Goal: Information Seeking & Learning: Learn about a topic

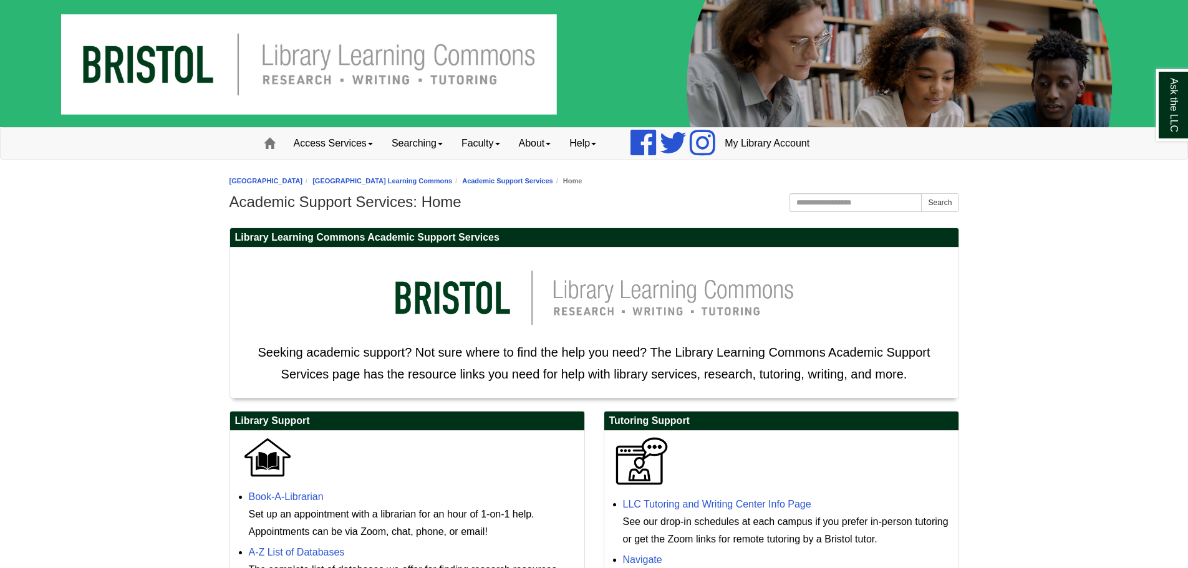
scroll to position [501, 0]
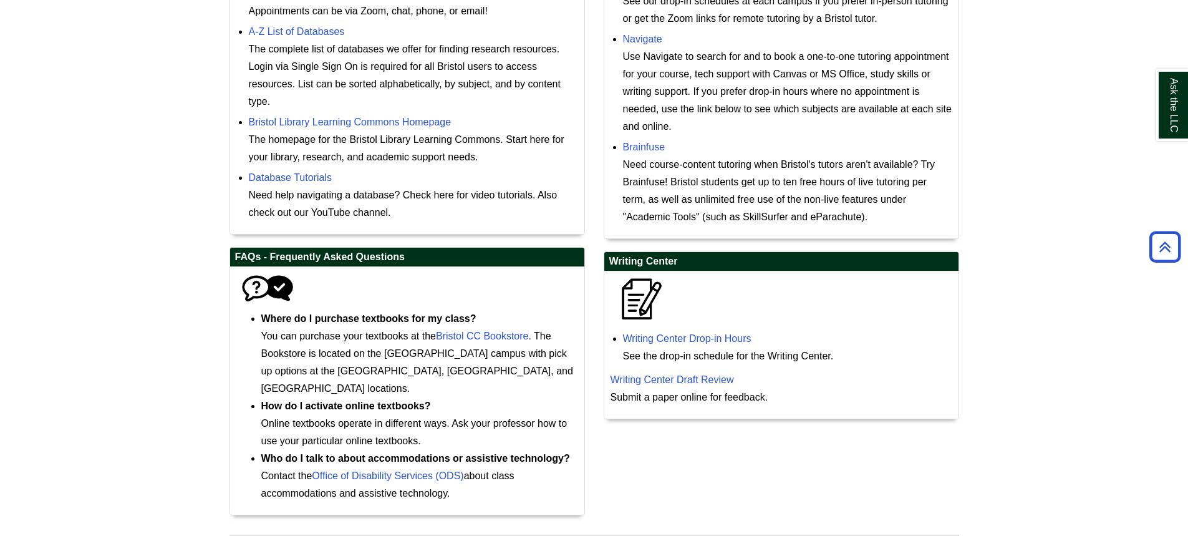
scroll to position [535, 0]
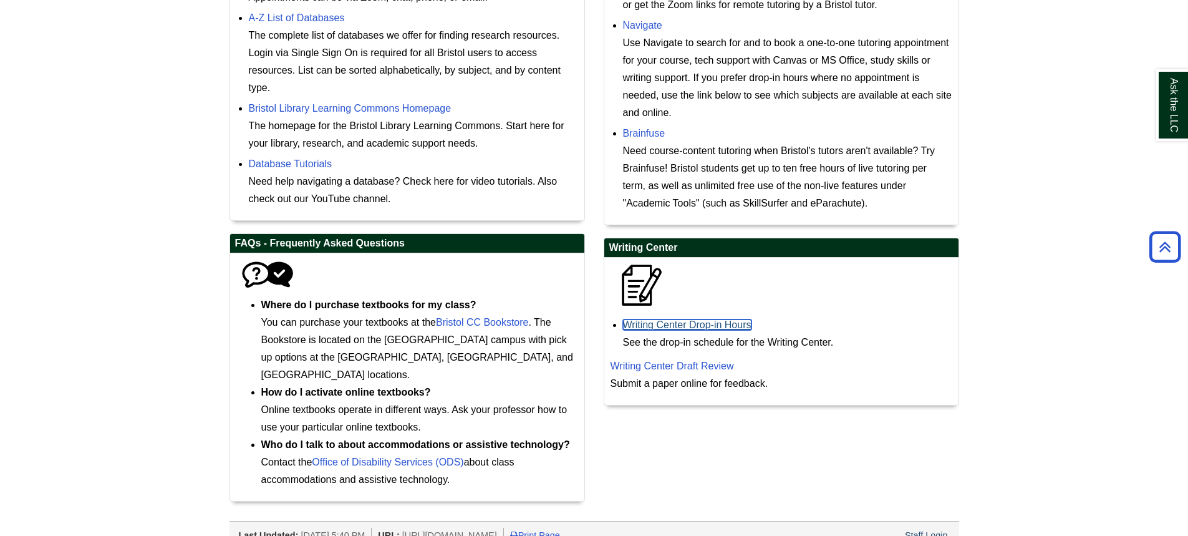
click at [671, 321] on link "Writing Center Drop-in Hours" at bounding box center [687, 324] width 129 height 11
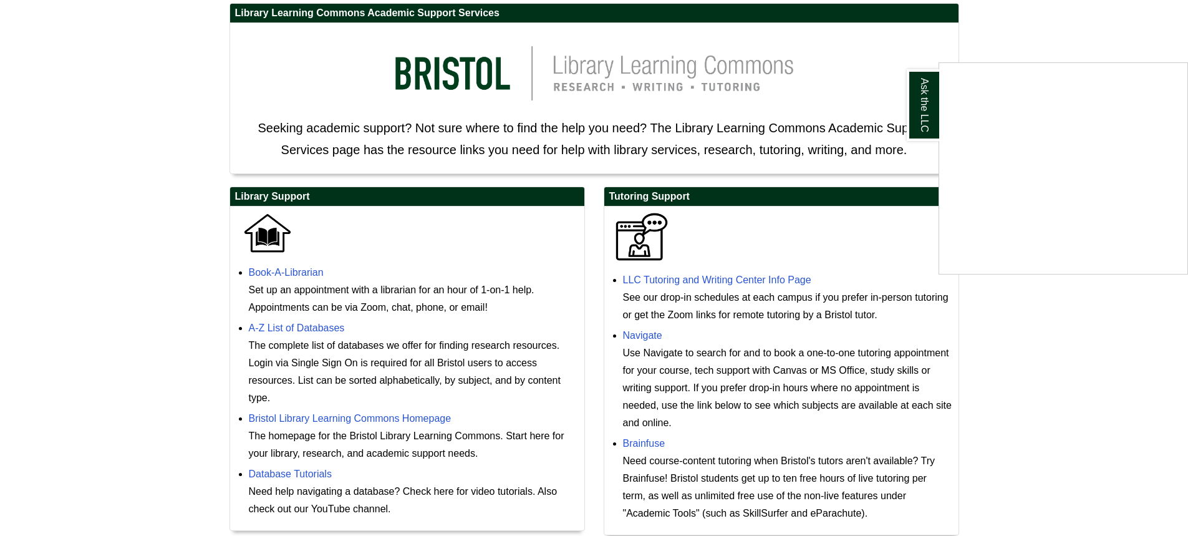
scroll to position [223, 0]
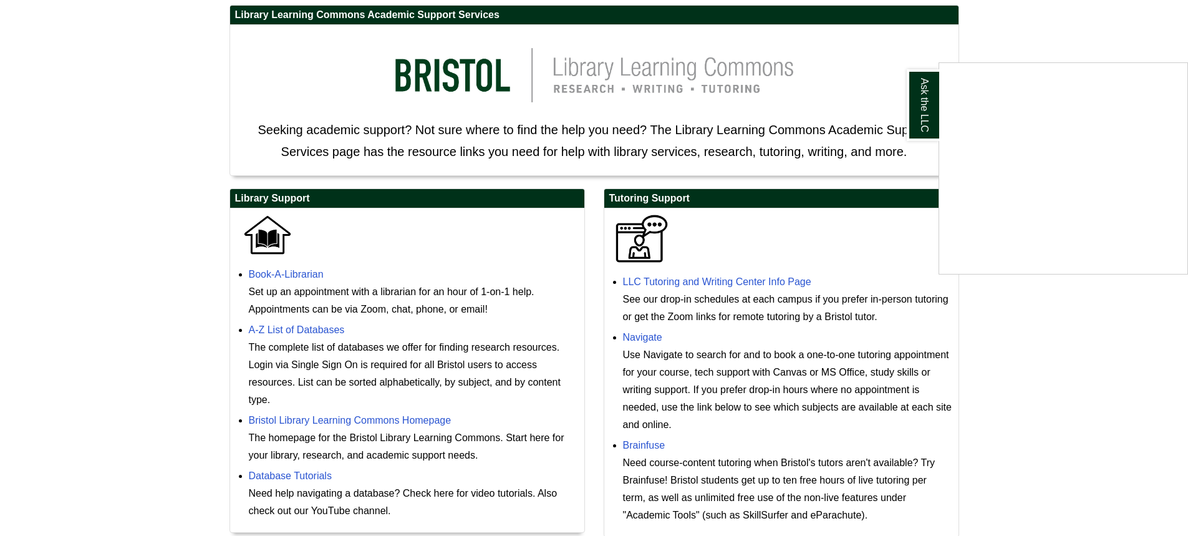
click at [653, 337] on div "Ask the LLC" at bounding box center [594, 268] width 1188 height 536
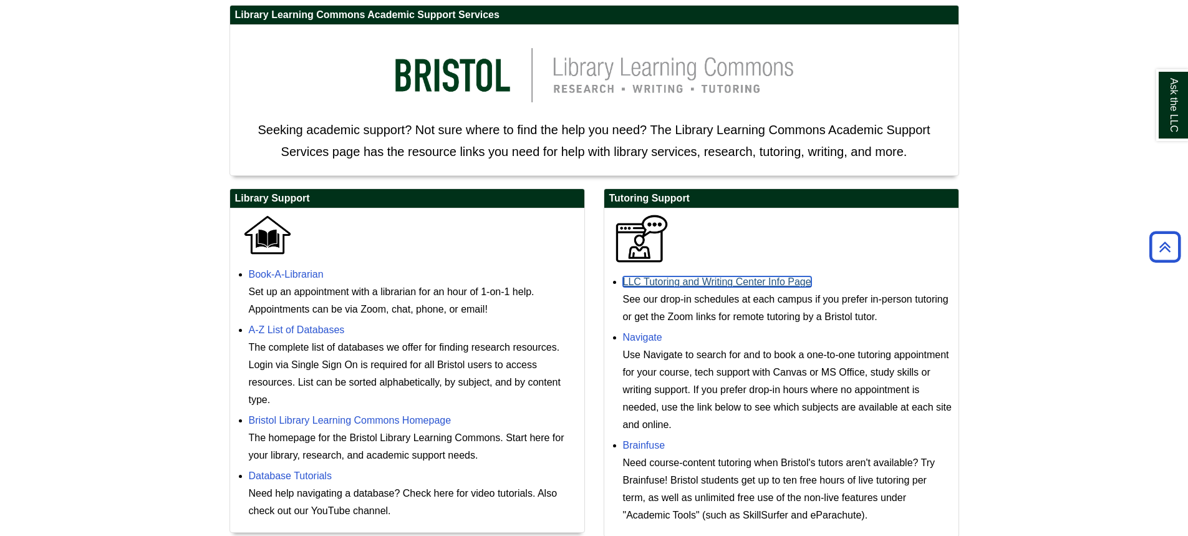
click at [760, 281] on link "LLC Tutoring and Writing Center Info Page" at bounding box center [717, 281] width 188 height 11
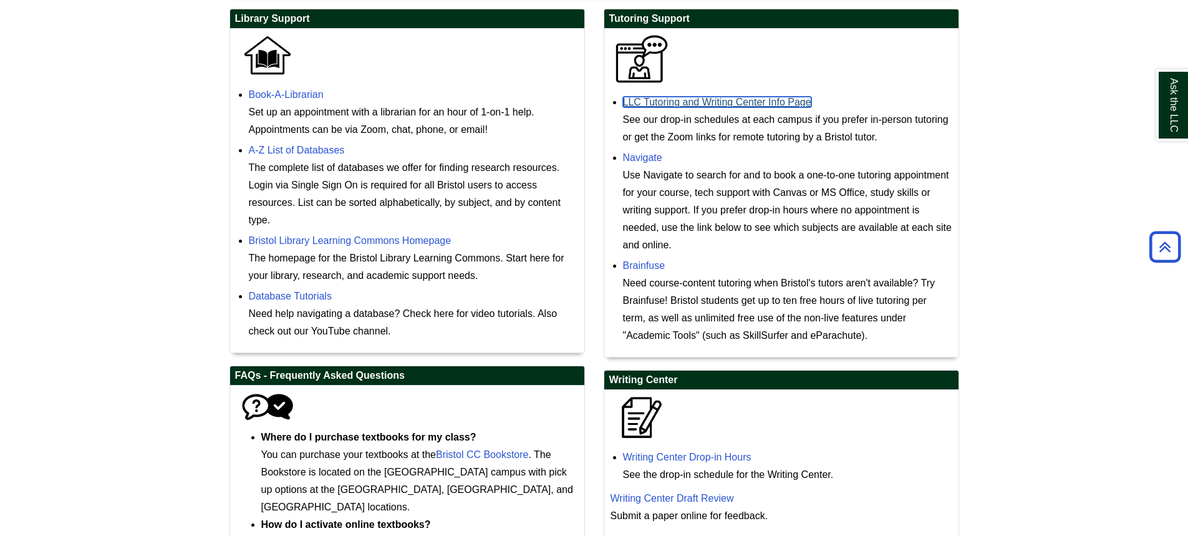
scroll to position [535, 0]
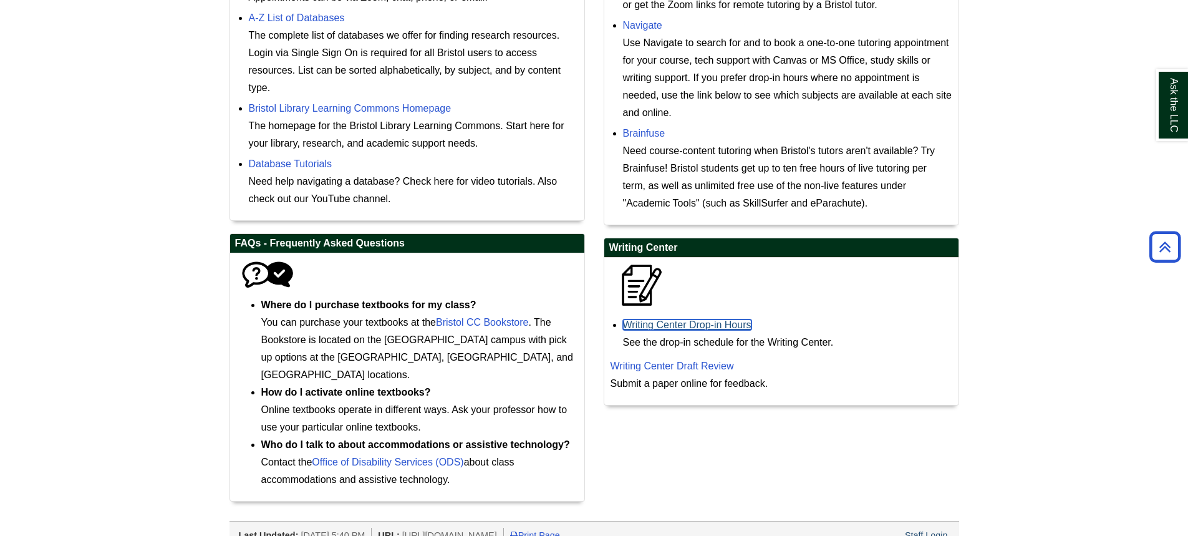
click at [670, 326] on link "Writing Center Drop-in Hours" at bounding box center [687, 324] width 129 height 11
click at [676, 367] on link "Writing Center Draft Review" at bounding box center [673, 366] width 124 height 11
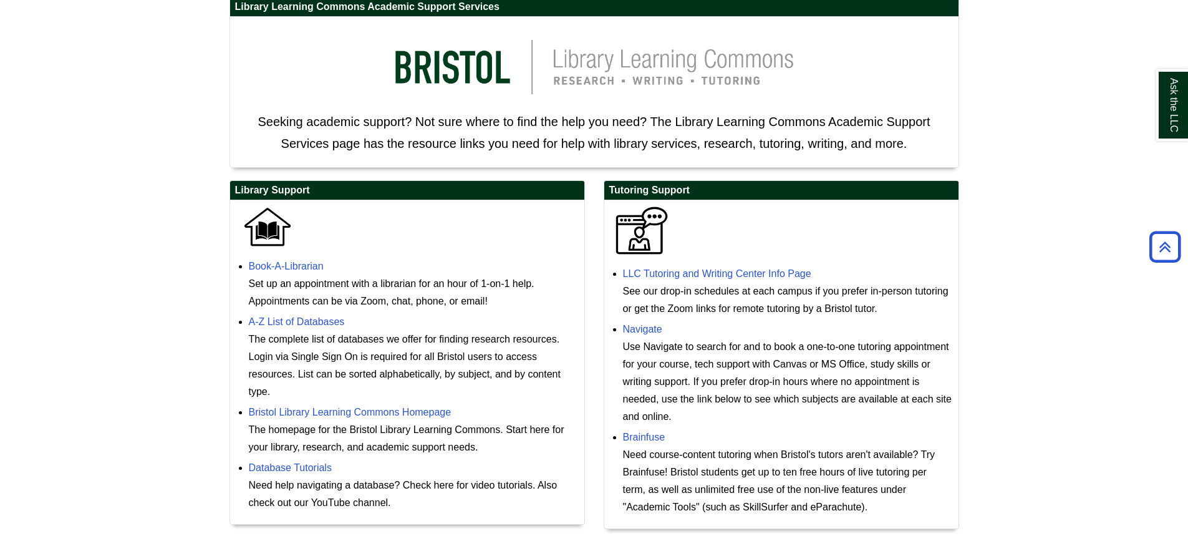
scroll to position [223, 0]
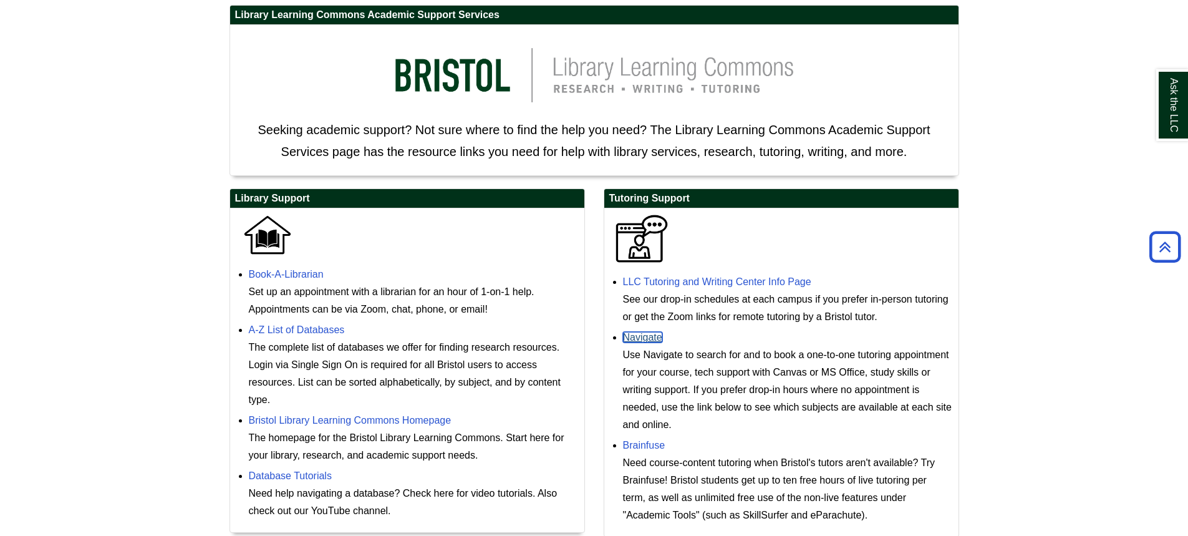
click at [643, 340] on link "Navigate" at bounding box center [642, 337] width 39 height 11
click at [752, 282] on link "LLC Tutoring and Writing Center Info Page" at bounding box center [717, 281] width 188 height 11
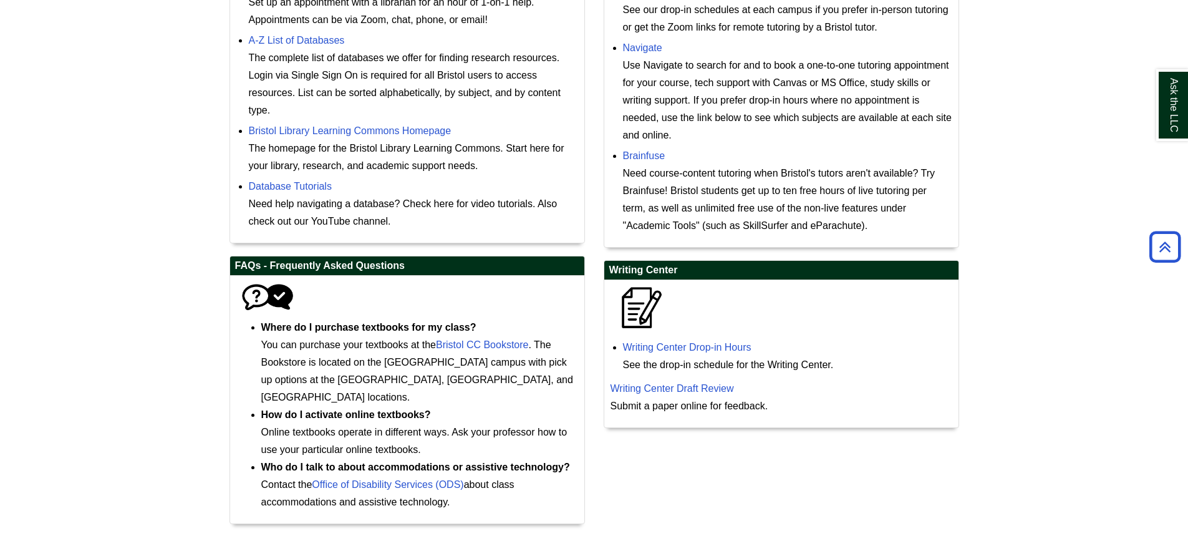
scroll to position [535, 0]
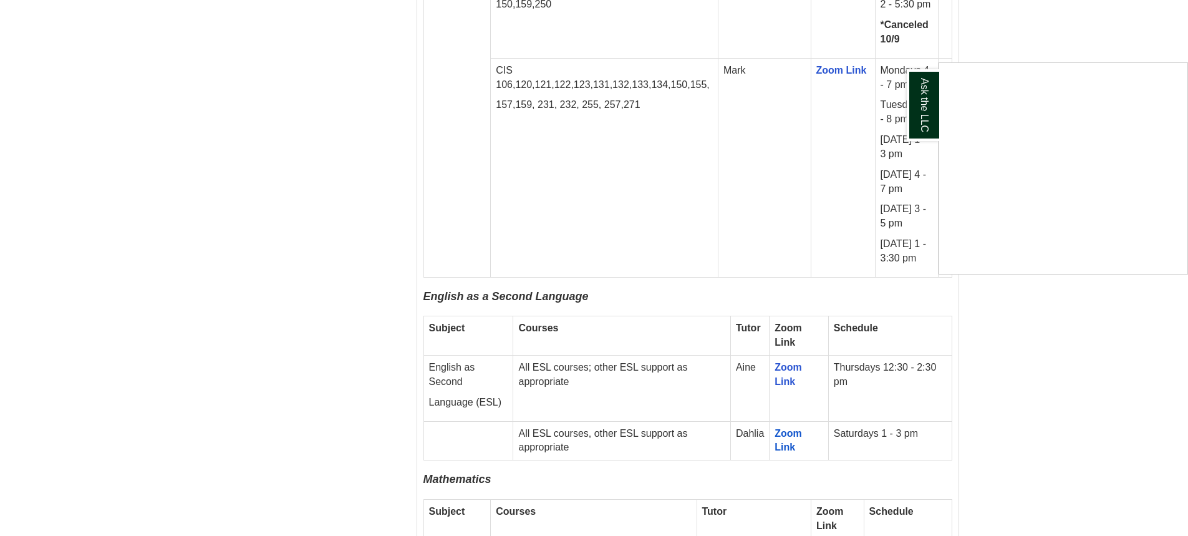
scroll to position [1934, 0]
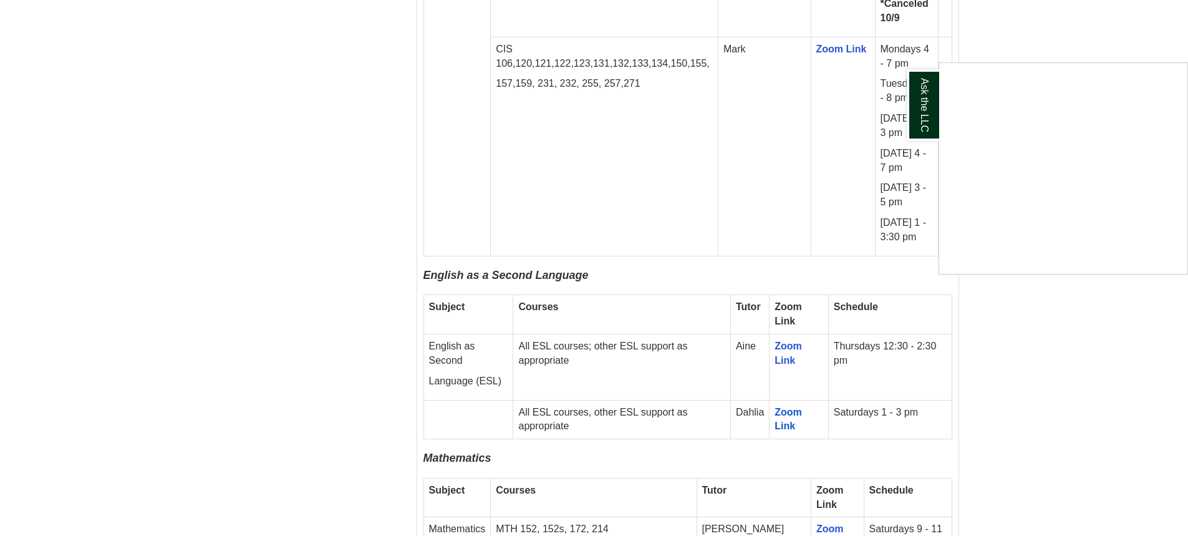
click at [791, 361] on div "Ask the LLC" at bounding box center [594, 268] width 1188 height 536
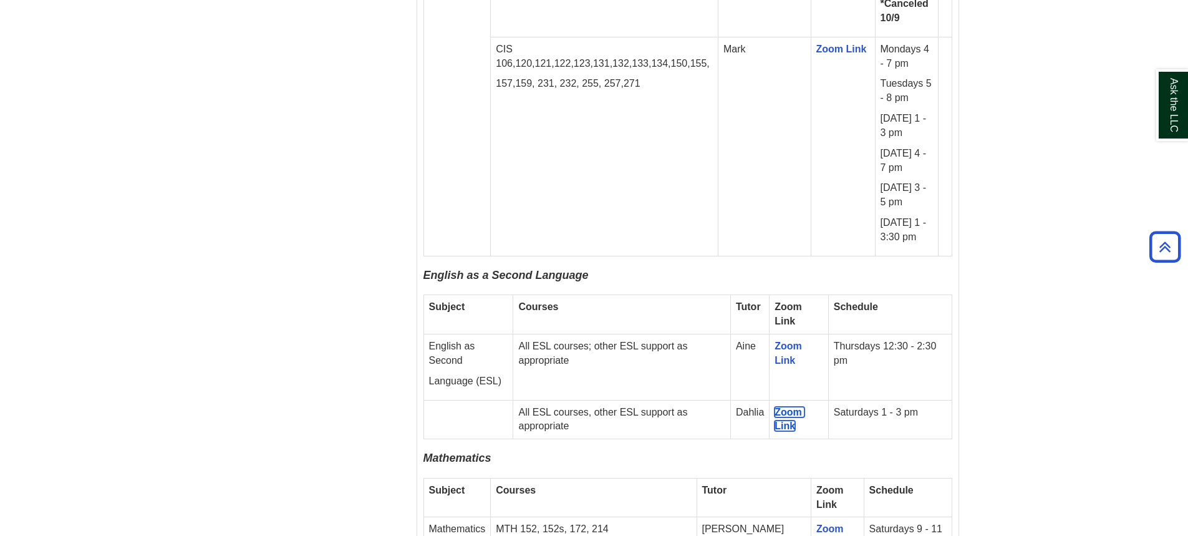
click at [791, 407] on span "Zoom Link" at bounding box center [790, 419] width 30 height 25
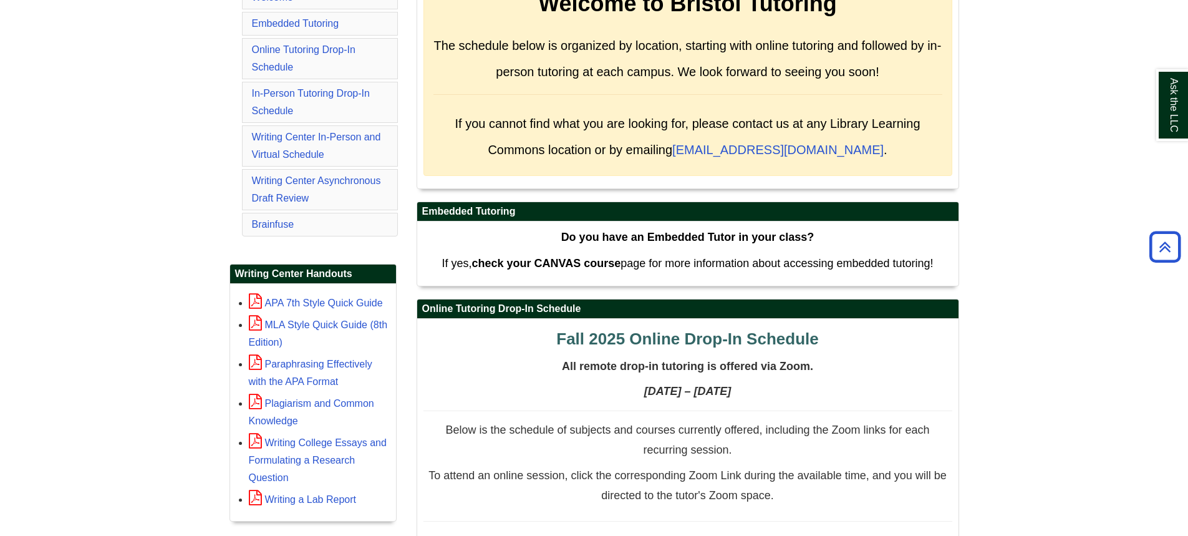
scroll to position [311, 0]
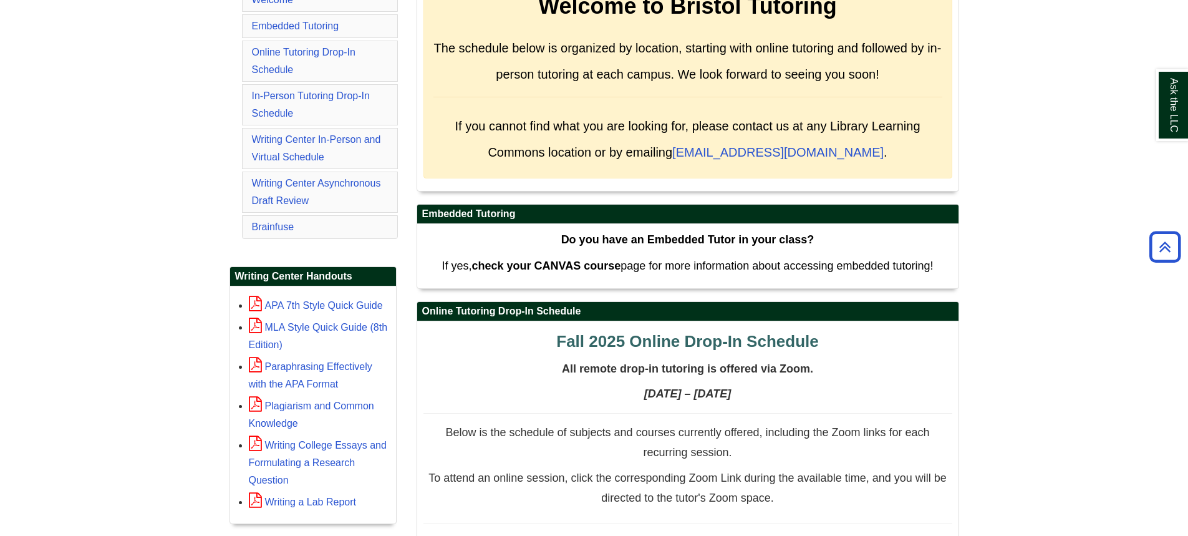
drag, startPoint x: 1026, startPoint y: 265, endPoint x: 1052, endPoint y: 321, distance: 61.1
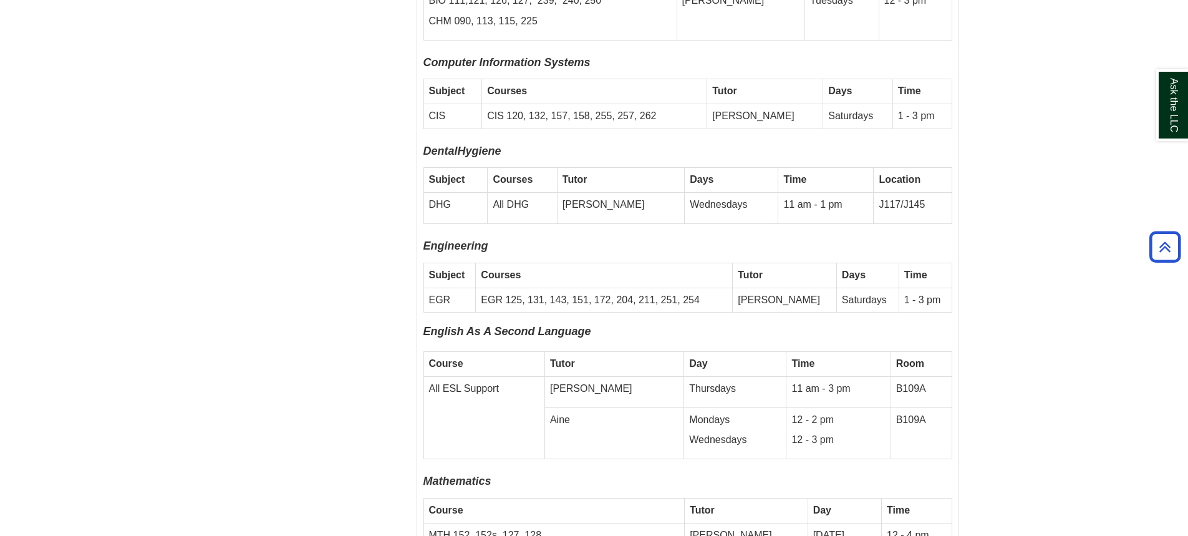
scroll to position [1905, 0]
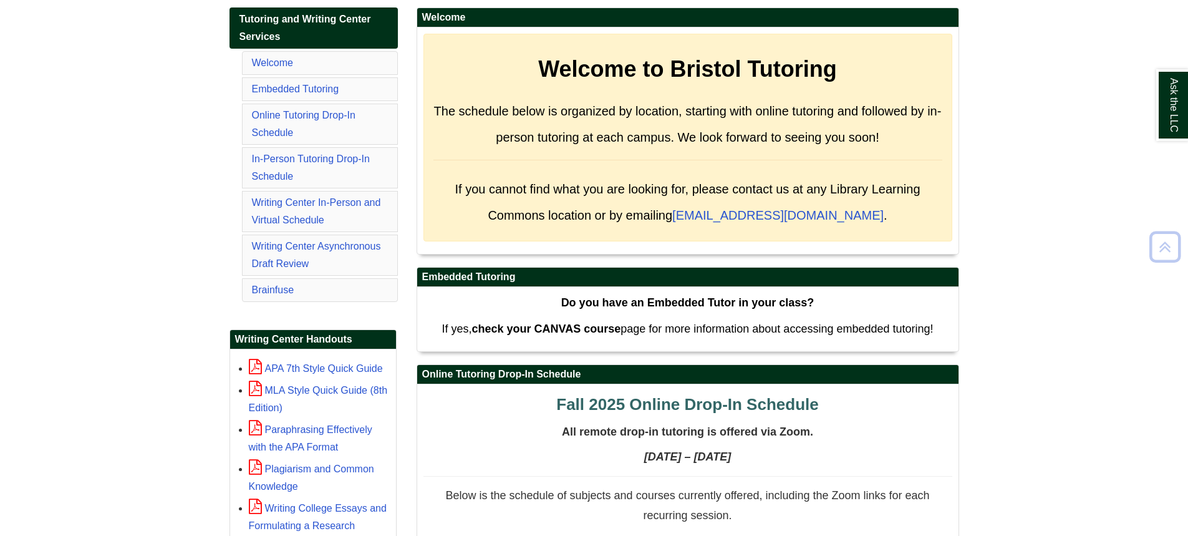
scroll to position [250, 0]
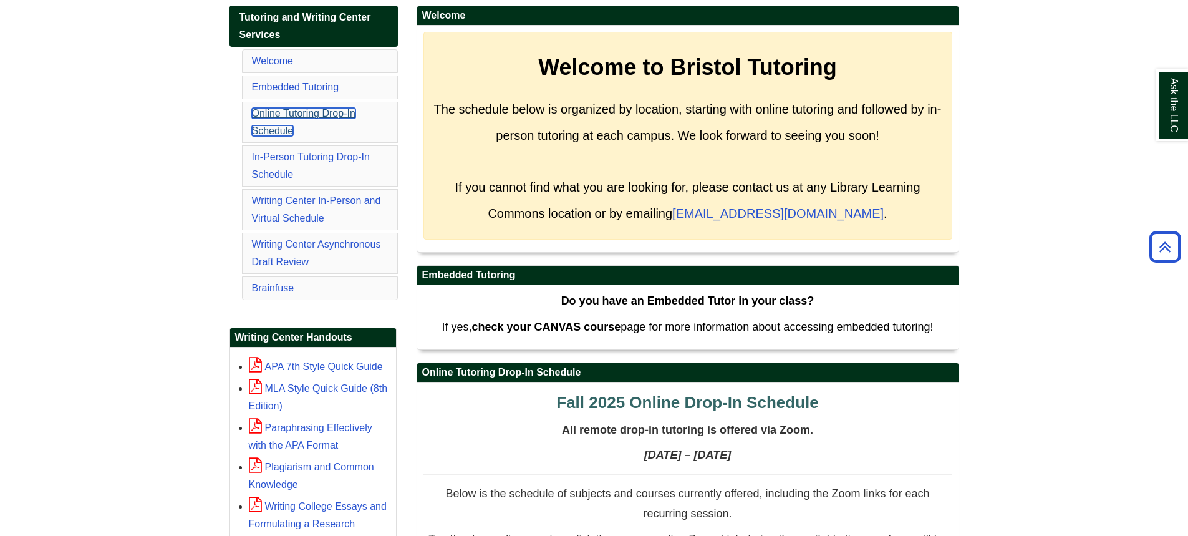
click at [322, 117] on link "Online Tutoring Drop-In Schedule" at bounding box center [304, 122] width 104 height 28
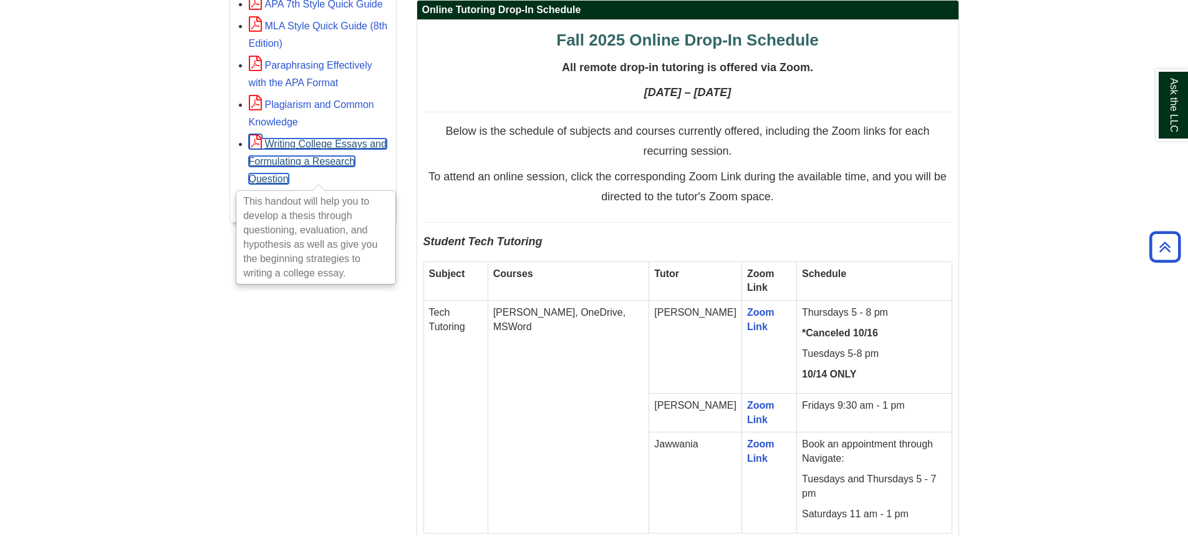
scroll to position [250, 0]
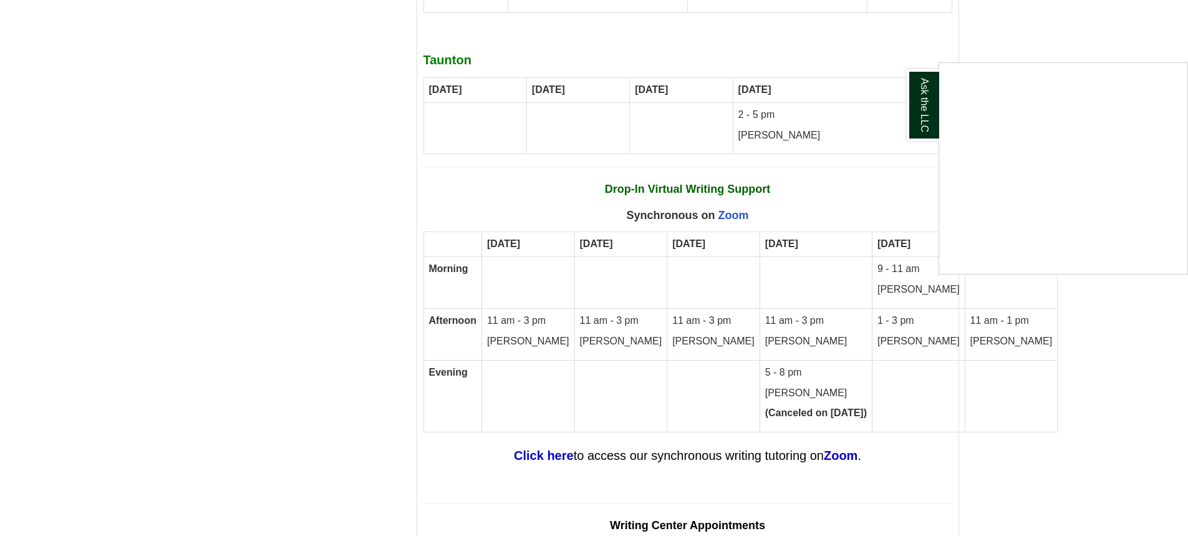
scroll to position [7549, 0]
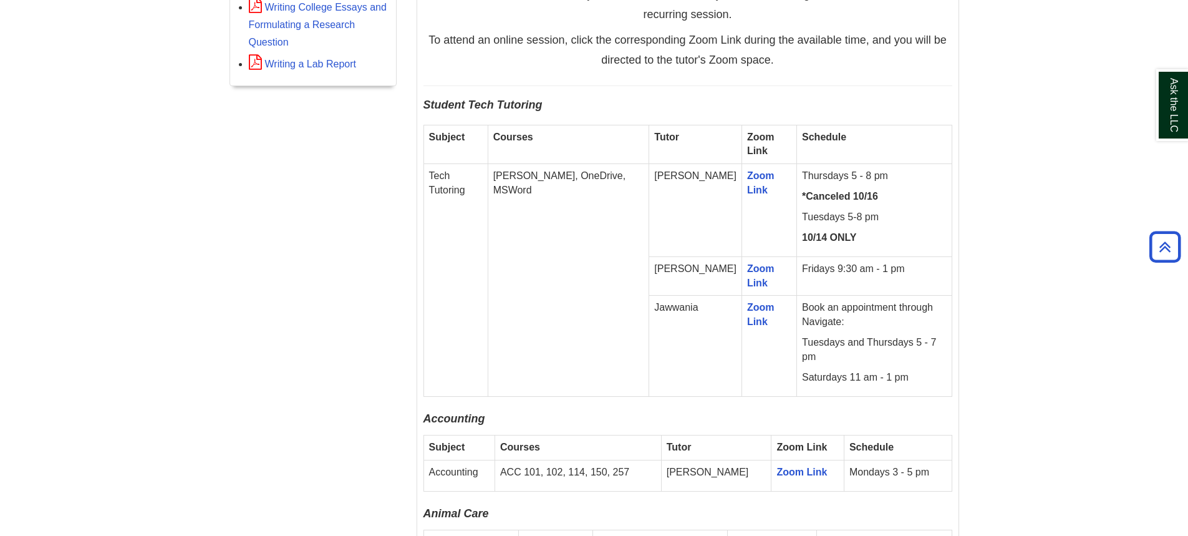
scroll to position [686, 0]
